Goal: Information Seeking & Learning: Learn about a topic

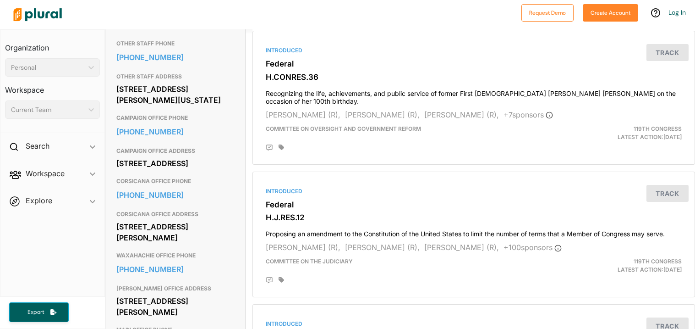
scroll to position [347, 0]
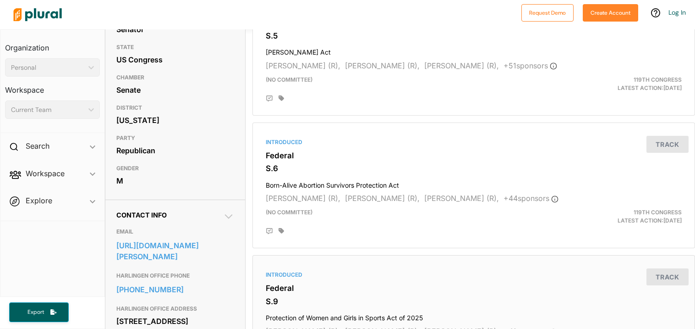
scroll to position [120, 0]
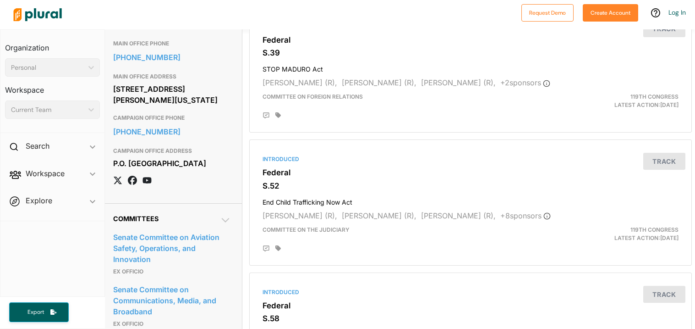
scroll to position [899, 3]
